Goal: Task Accomplishment & Management: Manage account settings

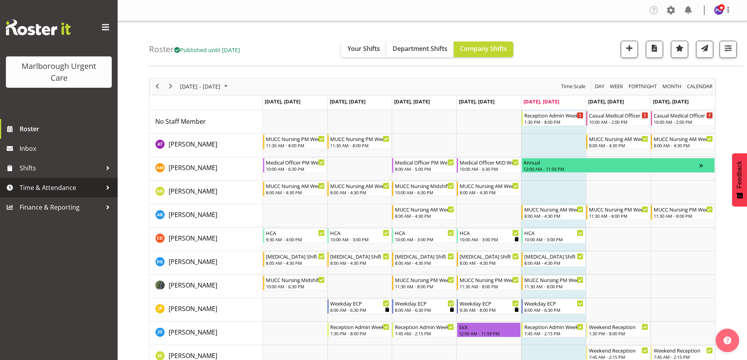
click at [53, 189] on span "Time & Attendance" at bounding box center [61, 188] width 82 height 12
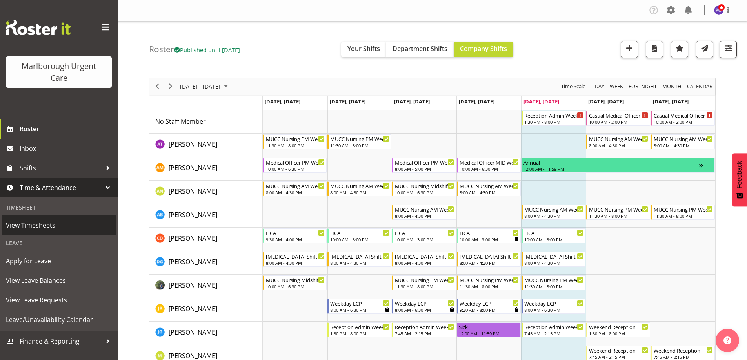
click at [47, 225] on span "View Timesheets" at bounding box center [59, 226] width 106 height 12
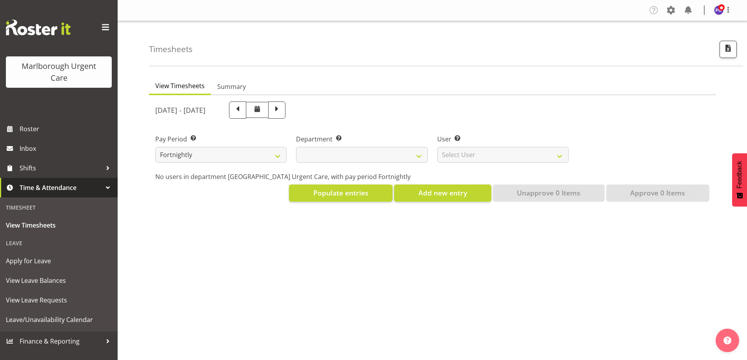
select select
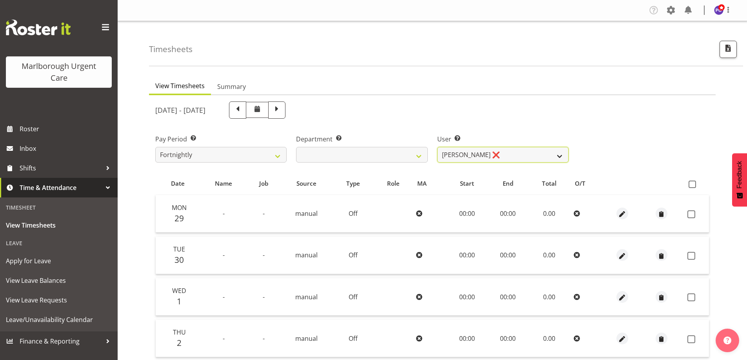
click at [561, 156] on select "Agnes Tyson ❌ Alysia Newman-Woods ❌ Andrew Brooks ❌ Cordelia Davies ❌ Gloria Va…" at bounding box center [502, 155] width 131 height 16
select select "11876"
click at [437, 147] on select "Agnes Tyson ❌ Alysia Newman-Woods ❌ Andrew Brooks ❌ Cordelia Davies ❌ Gloria Va…" at bounding box center [502, 155] width 131 height 16
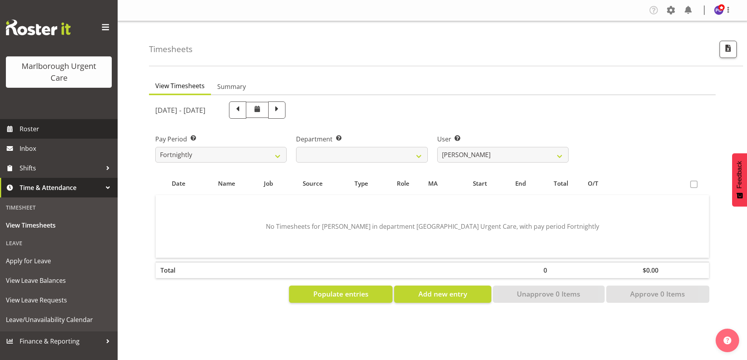
click at [96, 132] on span "Roster" at bounding box center [67, 129] width 94 height 12
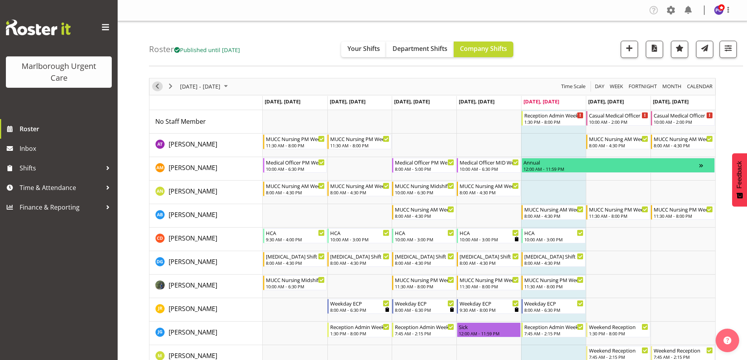
click at [158, 84] on span "Previous" at bounding box center [157, 87] width 9 height 10
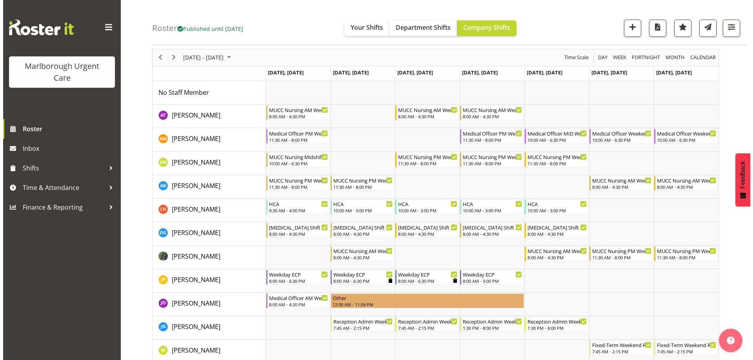
scroll to position [78, 0]
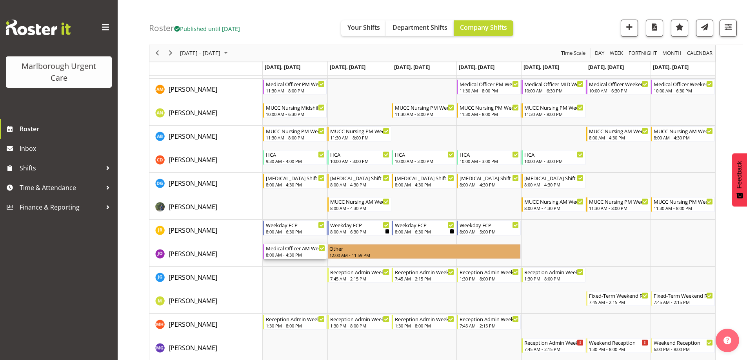
click at [310, 256] on div "8:00 AM - 4:30 PM" at bounding box center [296, 255] width 60 height 6
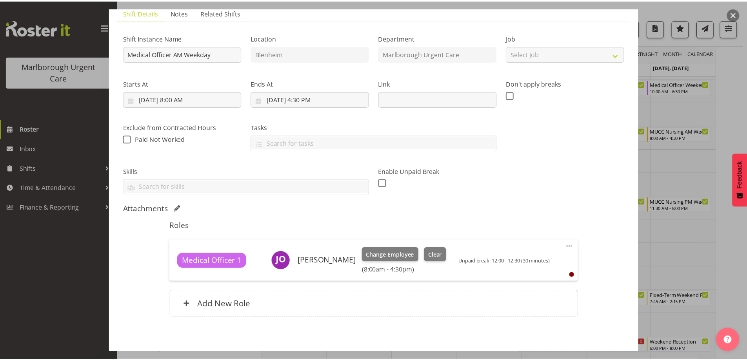
scroll to position [93, 0]
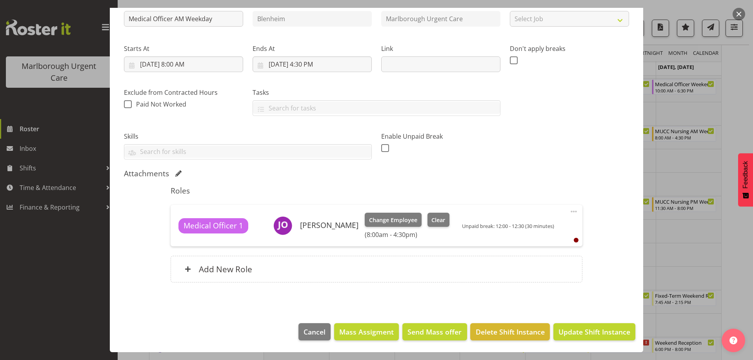
click at [738, 11] on button "button" at bounding box center [738, 14] width 13 height 13
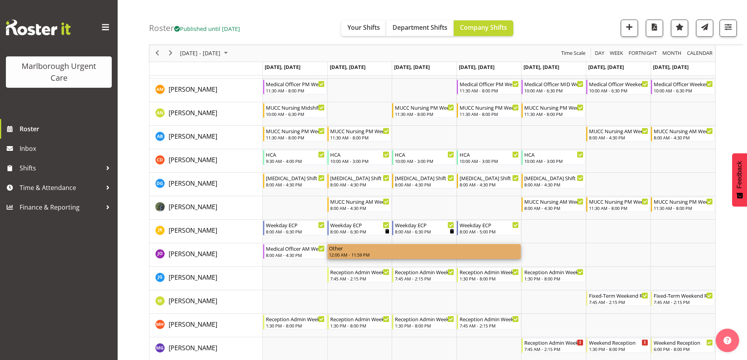
click at [387, 254] on div "12:00 AM - 11:59 PM" at bounding box center [424, 255] width 190 height 6
click at [96, 194] on span "Time & Attendance" at bounding box center [61, 188] width 82 height 12
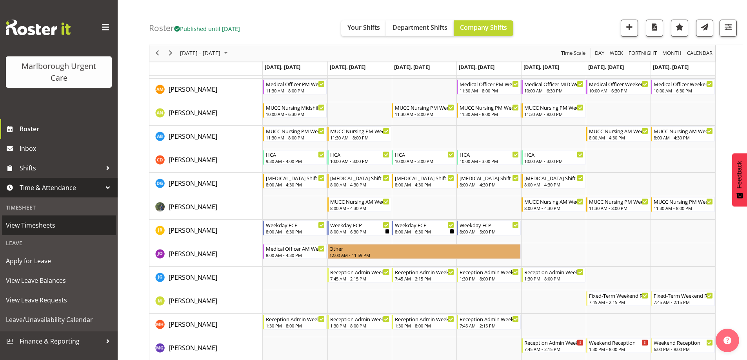
click at [82, 226] on span "View Timesheets" at bounding box center [59, 226] width 106 height 12
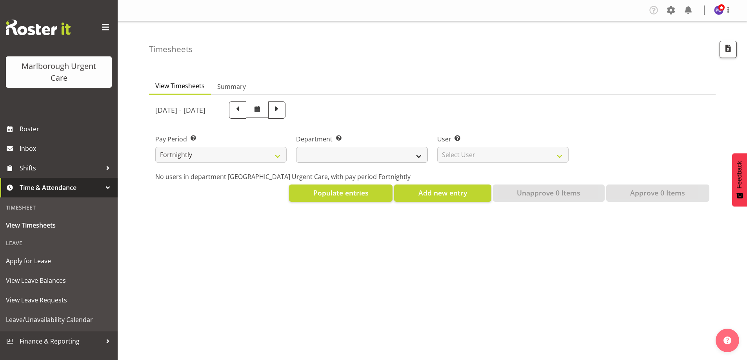
select select
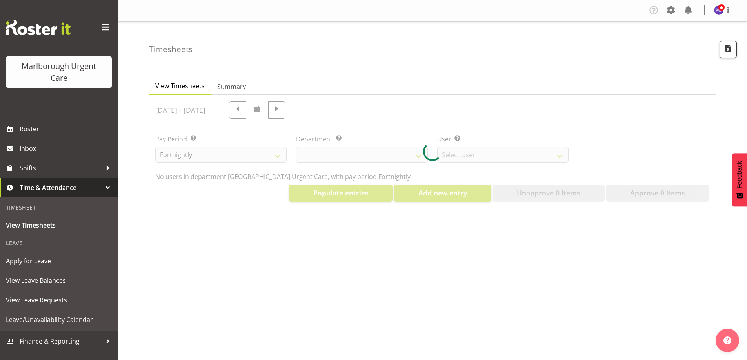
select select "11836"
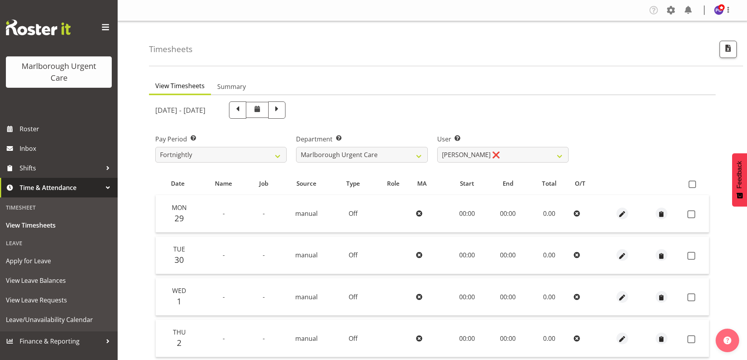
click at [721, 12] on img at bounding box center [718, 9] width 9 height 9
click at [685, 43] on link "Log Out" at bounding box center [694, 41] width 75 height 14
